Goal: Communication & Community: Share content

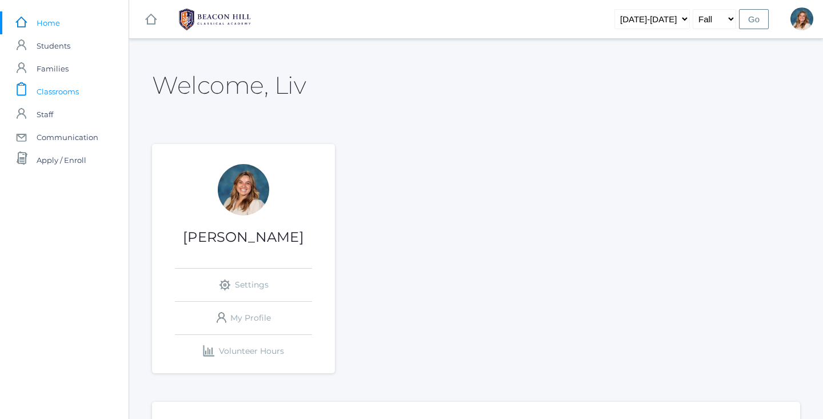
click at [55, 87] on span "Classrooms" at bounding box center [58, 91] width 42 height 23
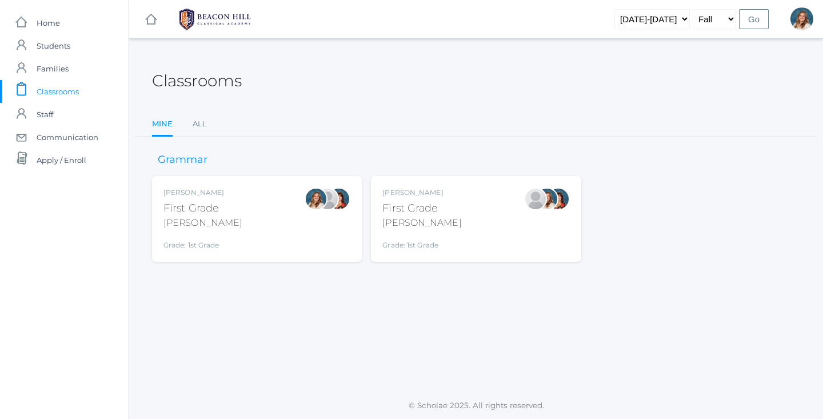
click at [224, 235] on div "Liv Barber First Grade Barber Grade: 1st Grade 01LA" at bounding box center [256, 219] width 187 height 63
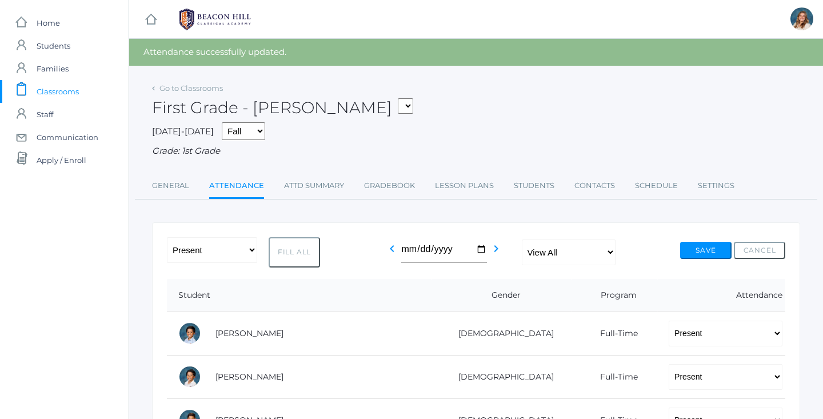
click at [51, 90] on span "Classrooms" at bounding box center [58, 91] width 42 height 23
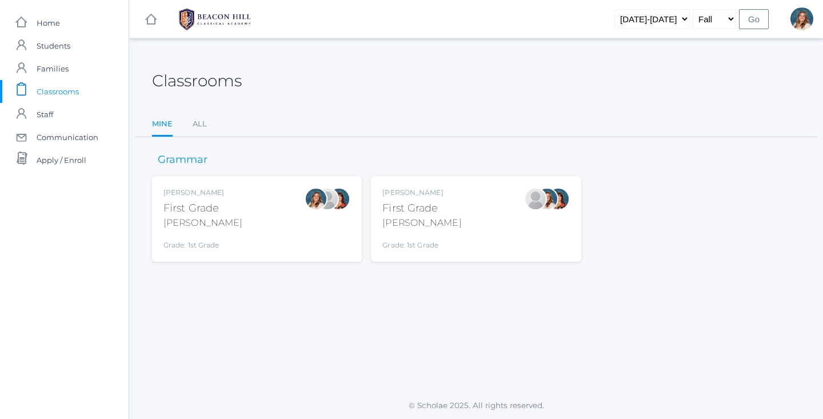
click at [234, 205] on div "Liv Barber First Grade Barber Grade: 1st Grade 01LA" at bounding box center [256, 219] width 187 height 63
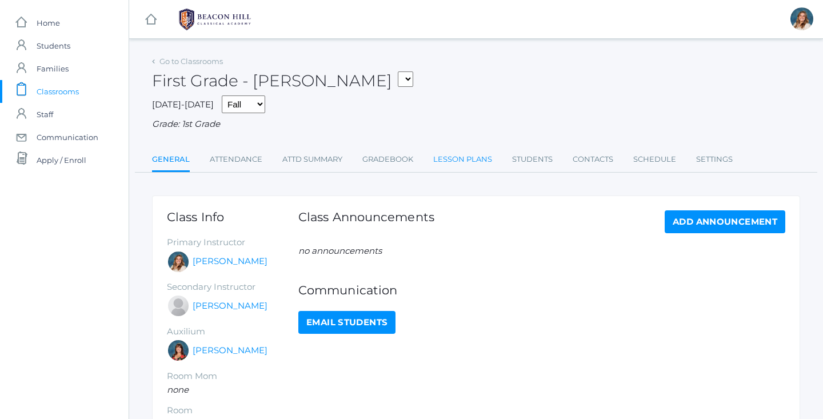
click at [472, 157] on link "Lesson Plans" at bounding box center [462, 159] width 59 height 23
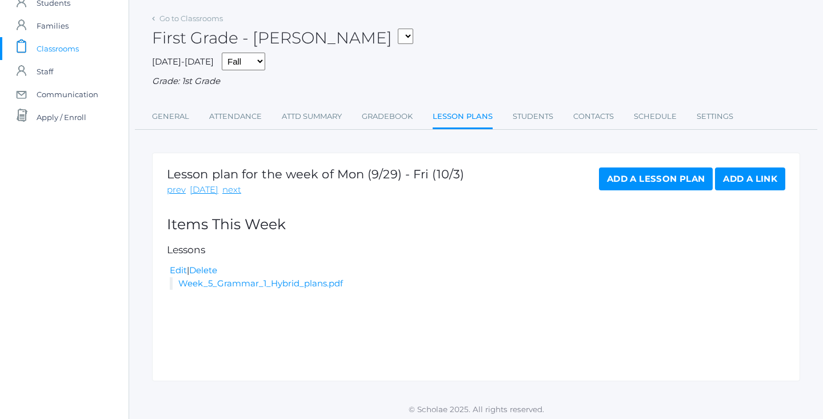
scroll to position [42, 0]
click at [173, 187] on link "prev" at bounding box center [176, 190] width 19 height 13
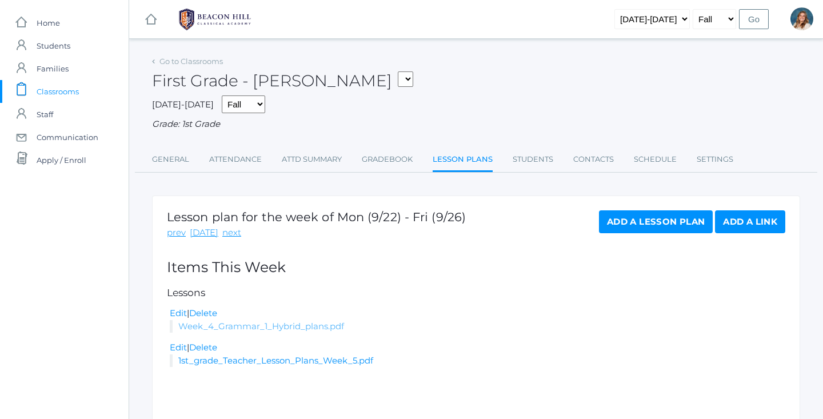
click at [270, 321] on link "Week_4_Grammar_1_Hybrid_plans.pdf" at bounding box center [261, 326] width 166 height 11
click at [62, 95] on span "Classrooms" at bounding box center [58, 91] width 42 height 23
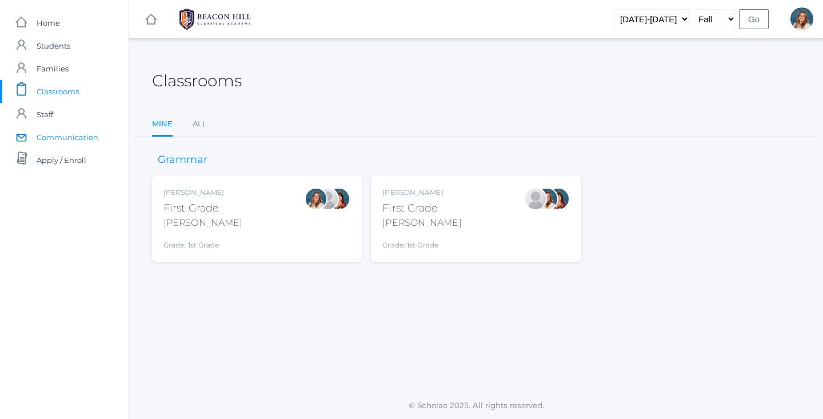
click at [77, 135] on span "Communication" at bounding box center [68, 137] width 62 height 23
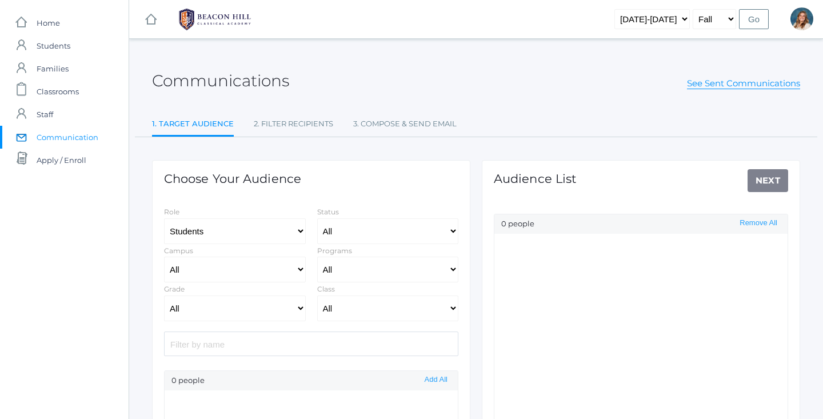
scroll to position [162, 0]
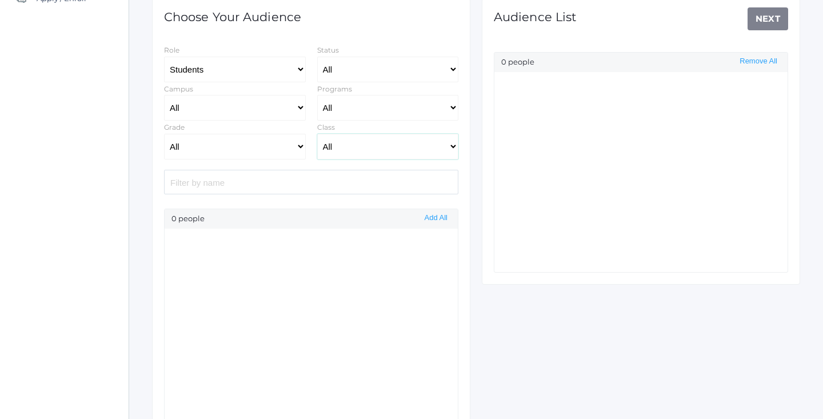
select select "Enrolled"
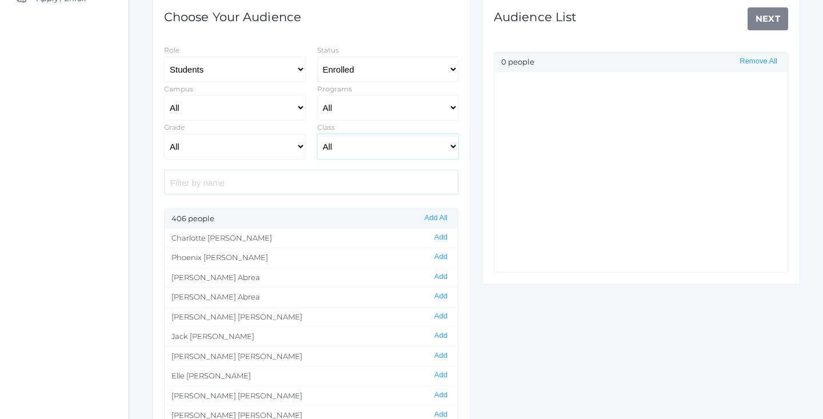
select select "1990"
select select "1"
click at [430, 217] on button "Add All" at bounding box center [436, 218] width 30 height 10
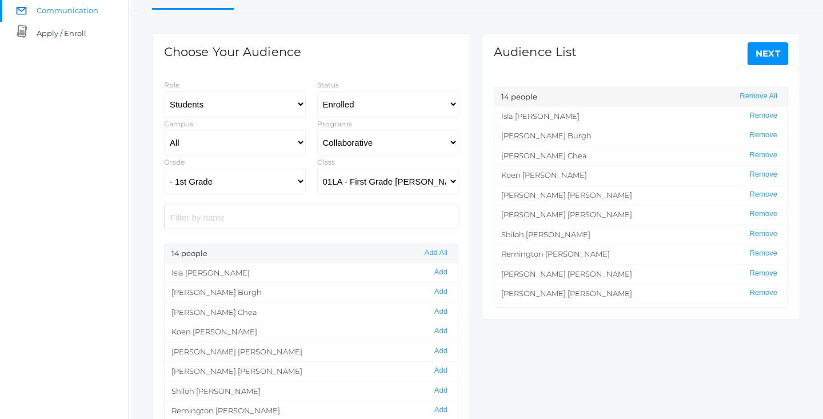
scroll to position [126, 0]
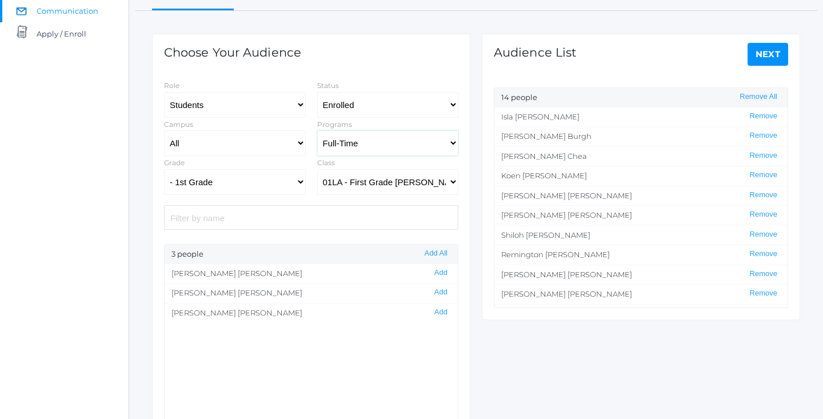
select select "4-Day Collaborative"
click at [437, 274] on button "Add" at bounding box center [441, 273] width 20 height 10
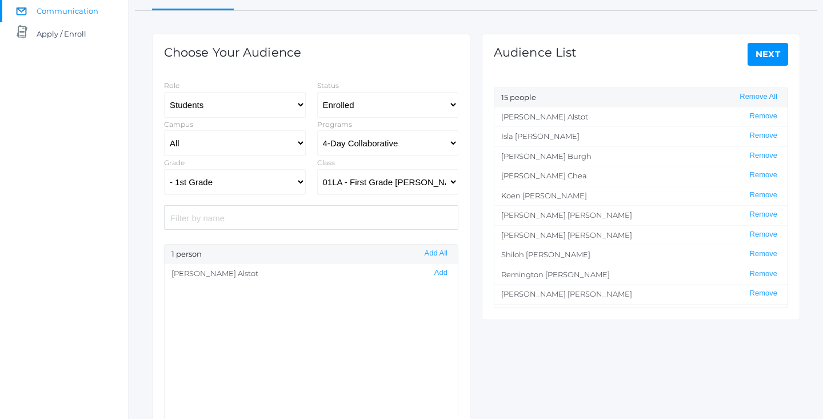
click at [771, 62] on link "Next" at bounding box center [768, 54] width 41 height 23
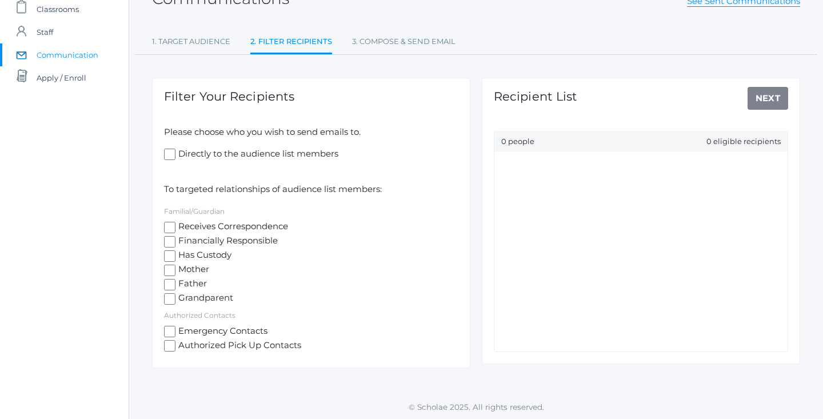
scroll to position [82, 0]
click at [181, 269] on span "Mother" at bounding box center [192, 271] width 34 height 14
click at [175, 269] on input "Mother" at bounding box center [169, 270] width 11 height 11
checkbox input "true"
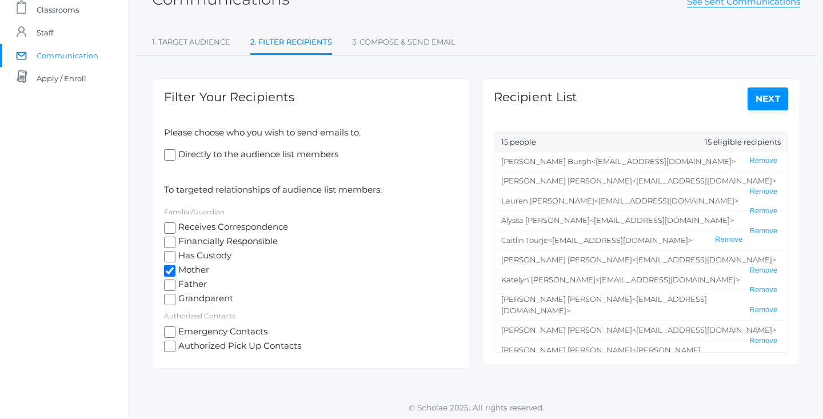
click at [175, 280] on span "Father" at bounding box center [190, 285] width 31 height 14
click at [175, 280] on input "Father" at bounding box center [169, 285] width 11 height 11
checkbox input "true"
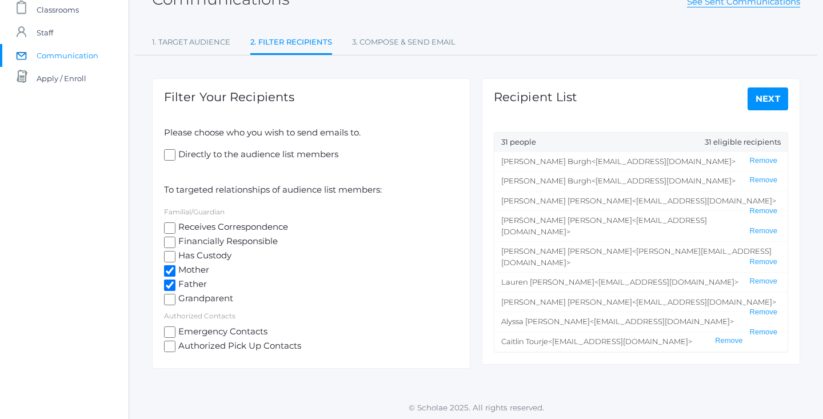
click at [767, 97] on link "Next" at bounding box center [768, 98] width 41 height 23
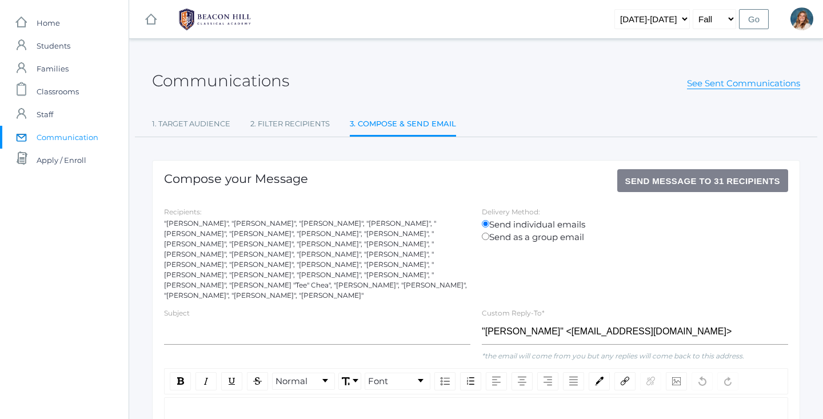
click at [244, 334] on div "Subject" at bounding box center [317, 327] width 318 height 43
click at [233, 329] on input "text" at bounding box center [317, 332] width 306 height 26
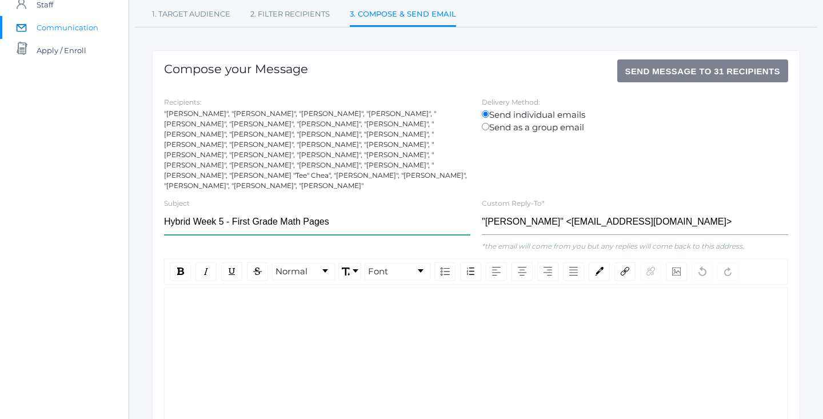
scroll to position [123, 0]
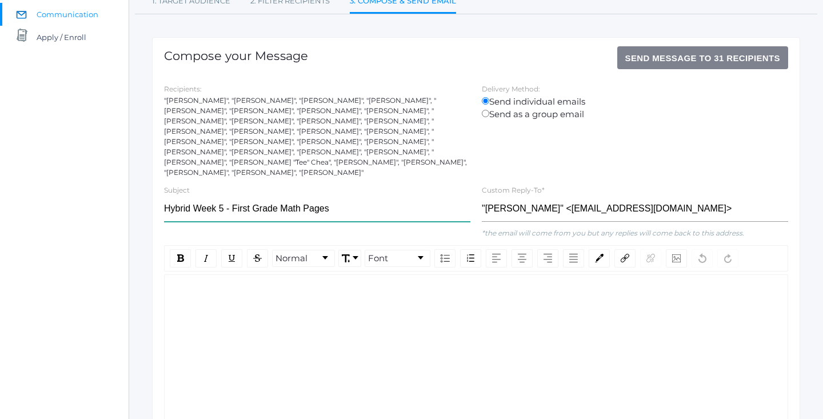
type input "Hybrid Week 5 - First Grade Math Pages"
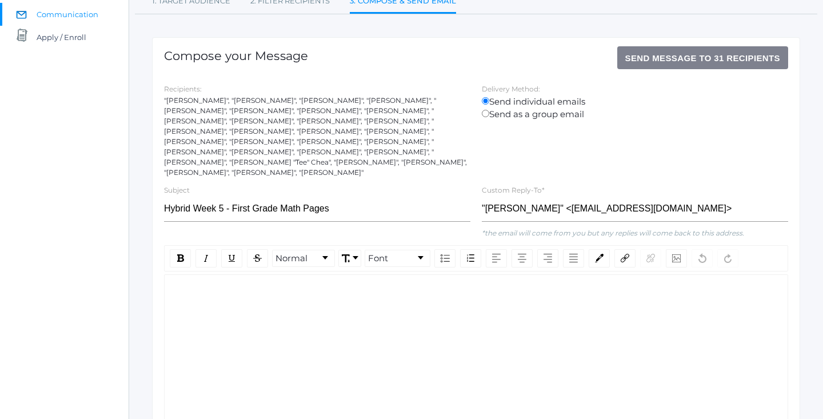
click at [325, 308] on div "rdw-wrapper" at bounding box center [476, 352] width 624 height 157
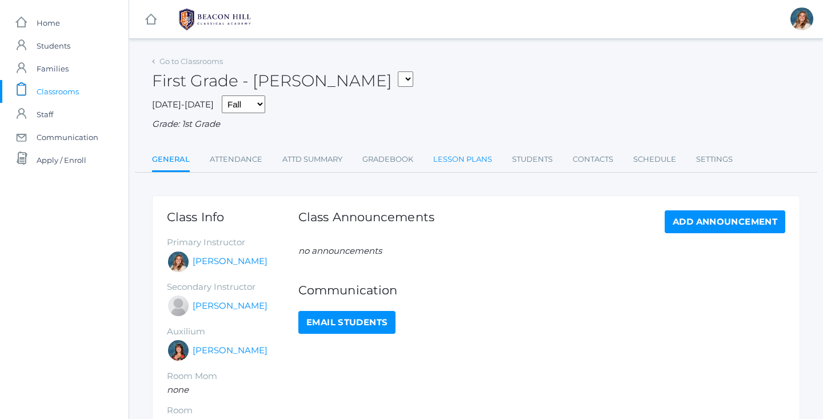
click at [461, 151] on link "Lesson Plans" at bounding box center [462, 159] width 59 height 23
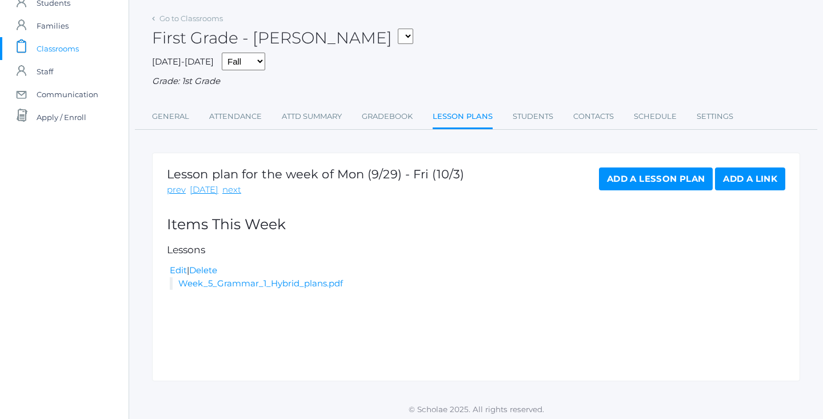
scroll to position [42, 0]
click at [273, 278] on link "Week_5_Grammar_1_Hybrid_plans.pdf" at bounding box center [260, 283] width 165 height 11
